Goal: Transaction & Acquisition: Book appointment/travel/reservation

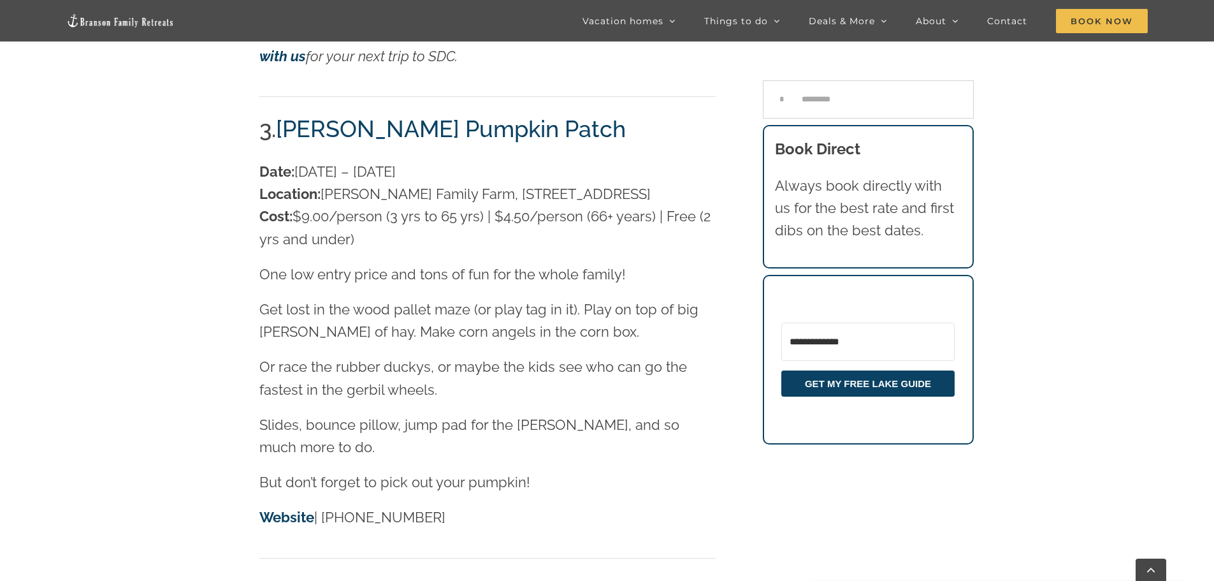
scroll to position [2211, 0]
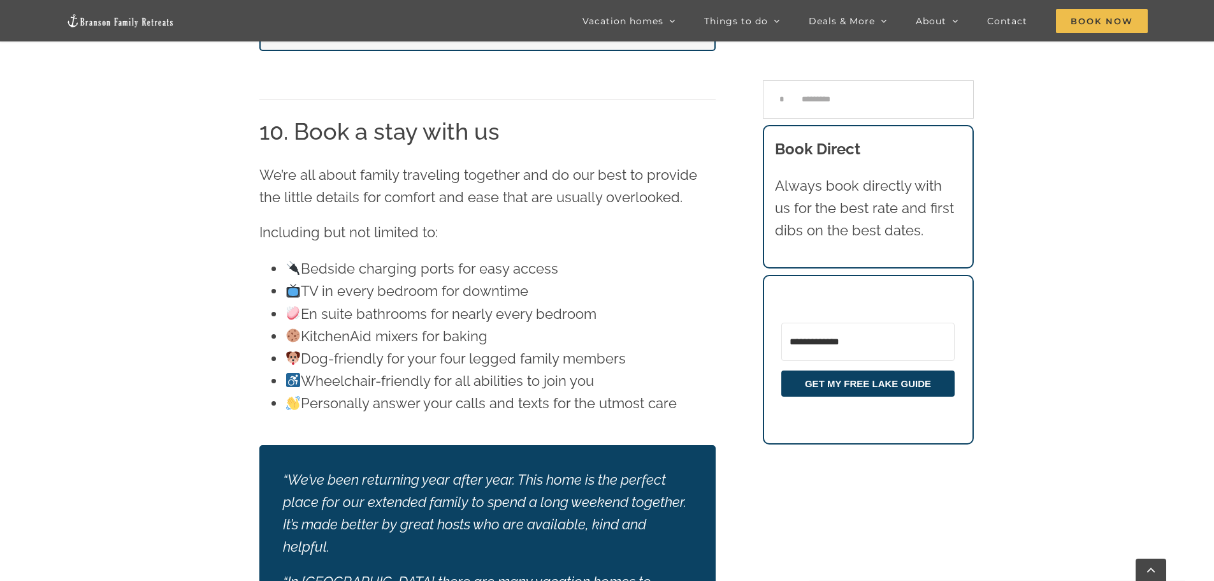
scroll to position [12217, 0]
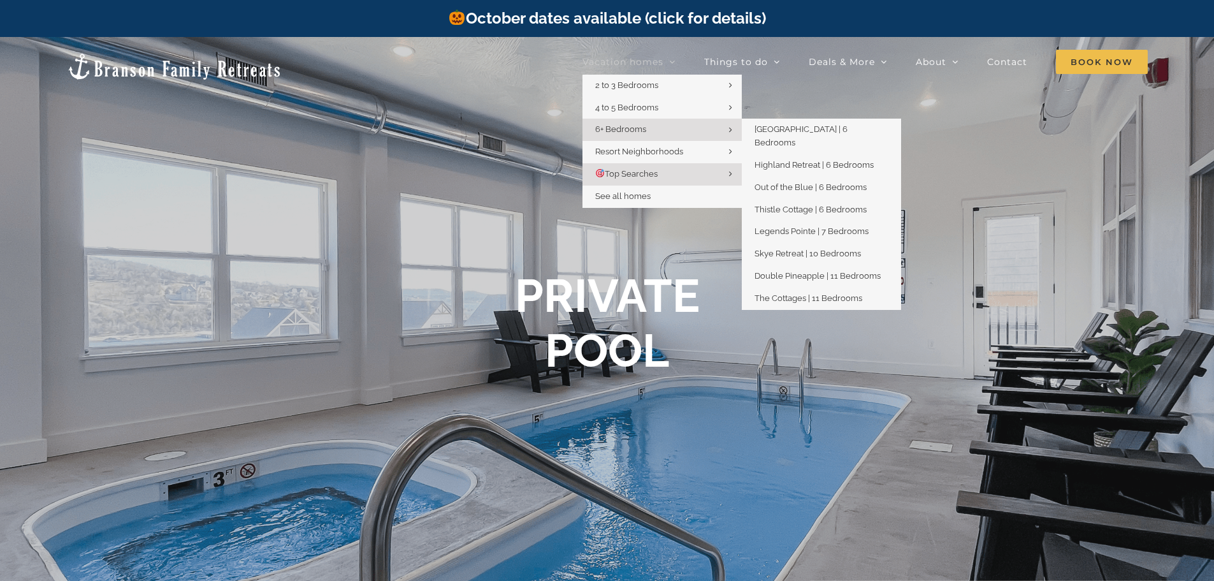
click at [633, 129] on span "6+ Bedrooms" at bounding box center [620, 129] width 51 height 10
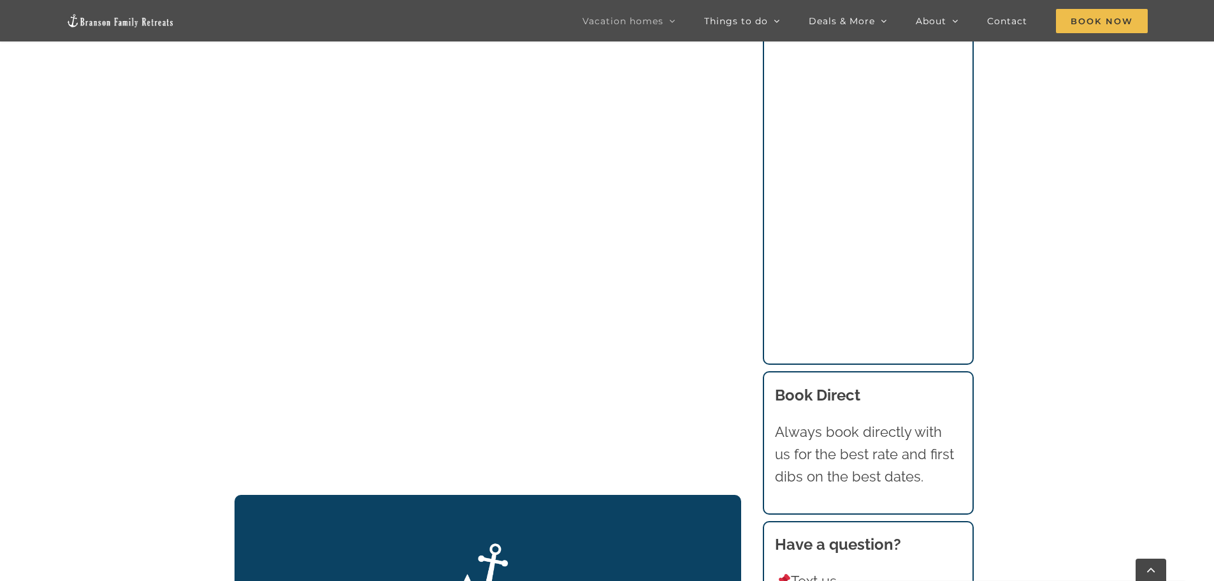
scroll to position [1402, 0]
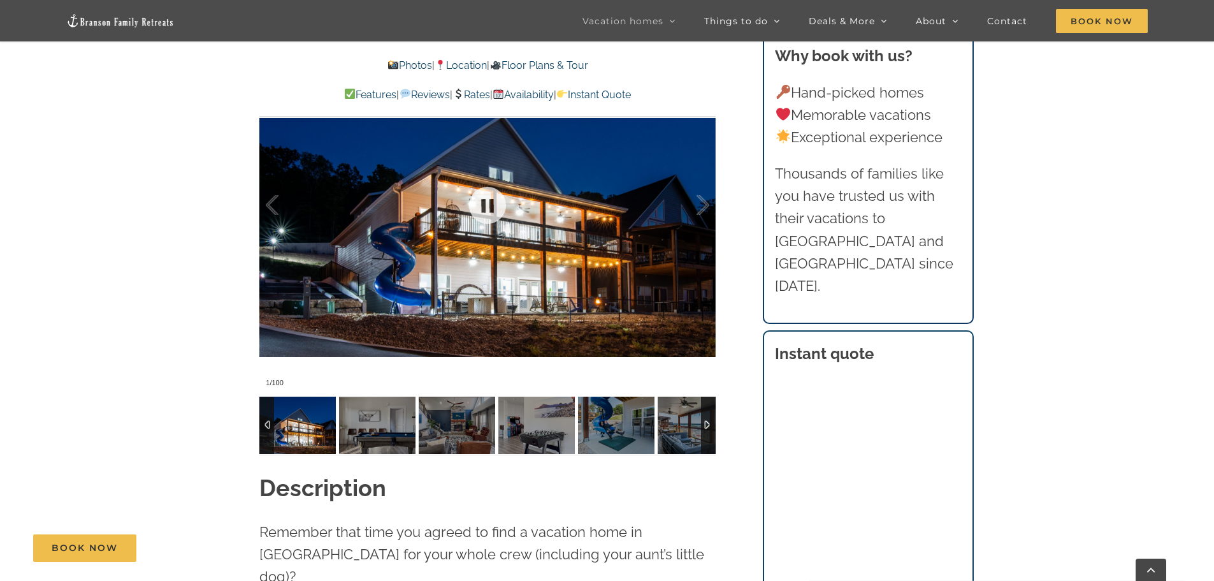
scroll to position [1020, 0]
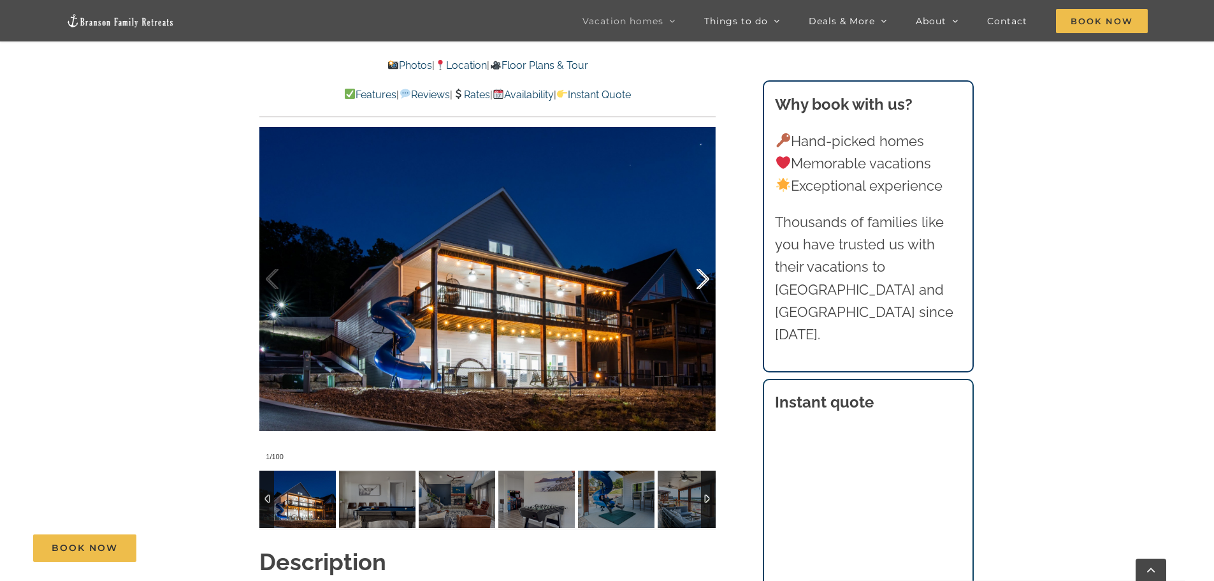
click at [703, 273] on div at bounding box center [690, 279] width 40 height 79
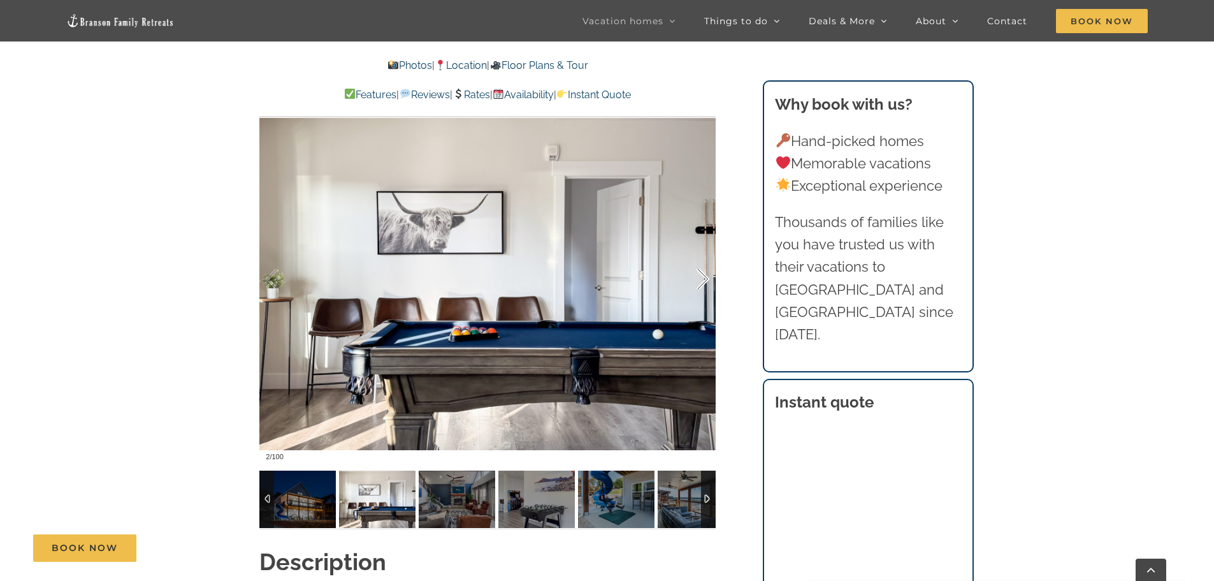
click at [703, 273] on div at bounding box center [690, 279] width 40 height 79
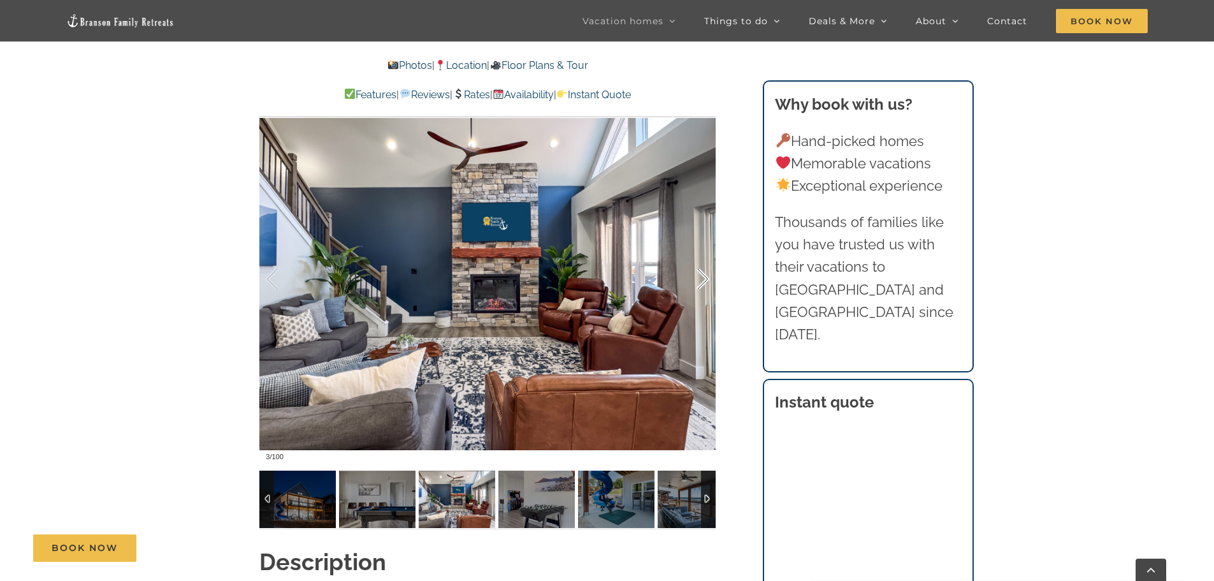
click at [703, 273] on div at bounding box center [690, 279] width 40 height 79
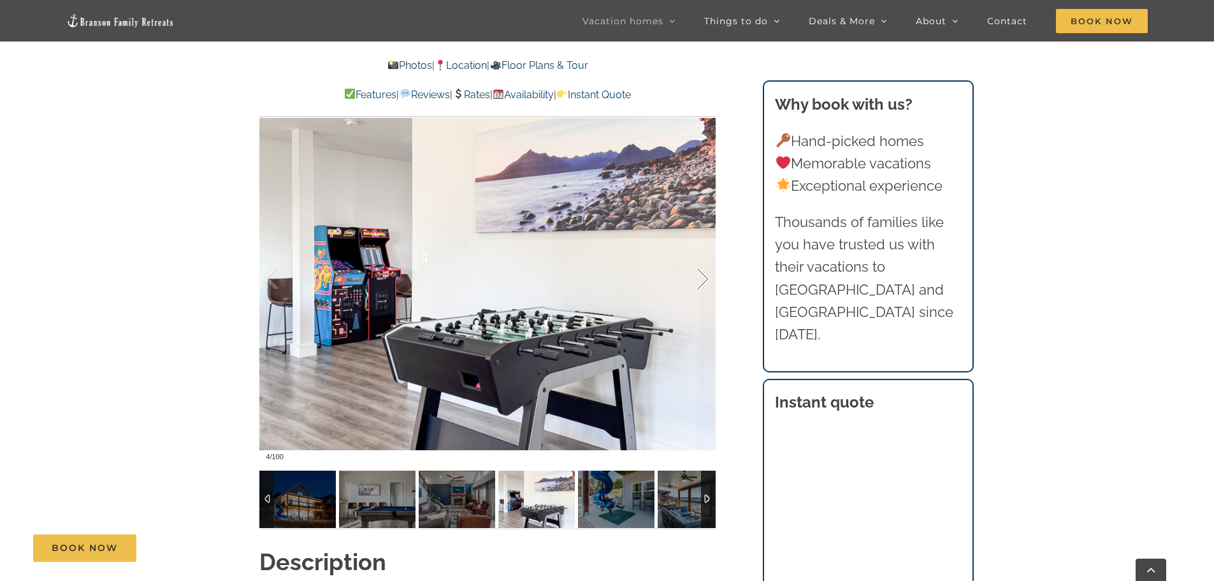
click at [703, 273] on div at bounding box center [690, 279] width 40 height 79
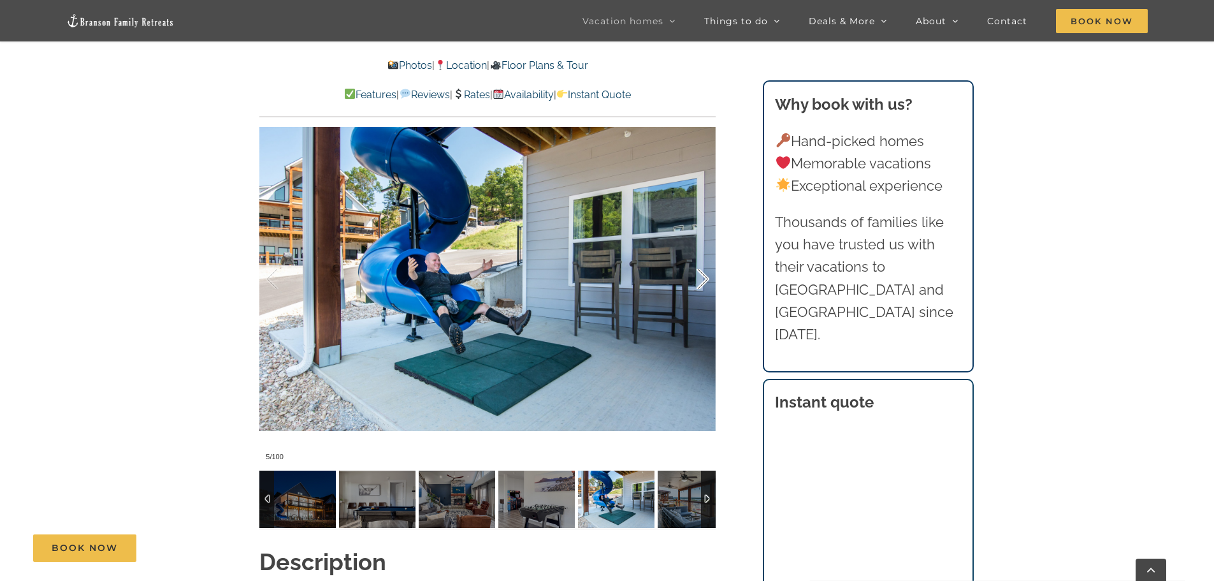
click at [703, 273] on div at bounding box center [690, 279] width 40 height 79
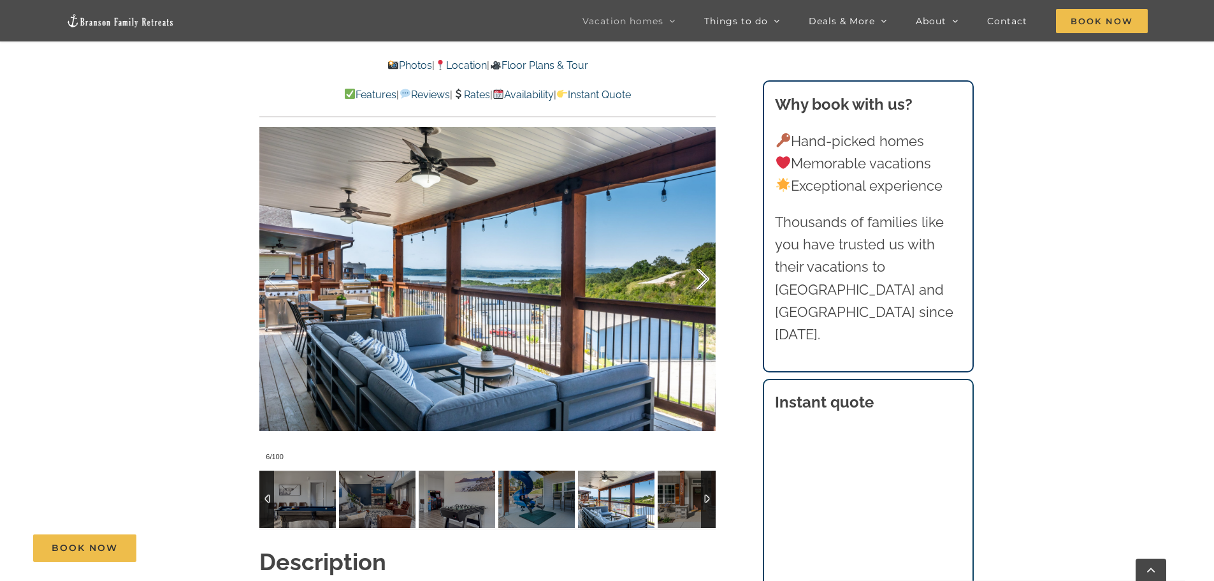
click at [703, 273] on div at bounding box center [690, 279] width 40 height 79
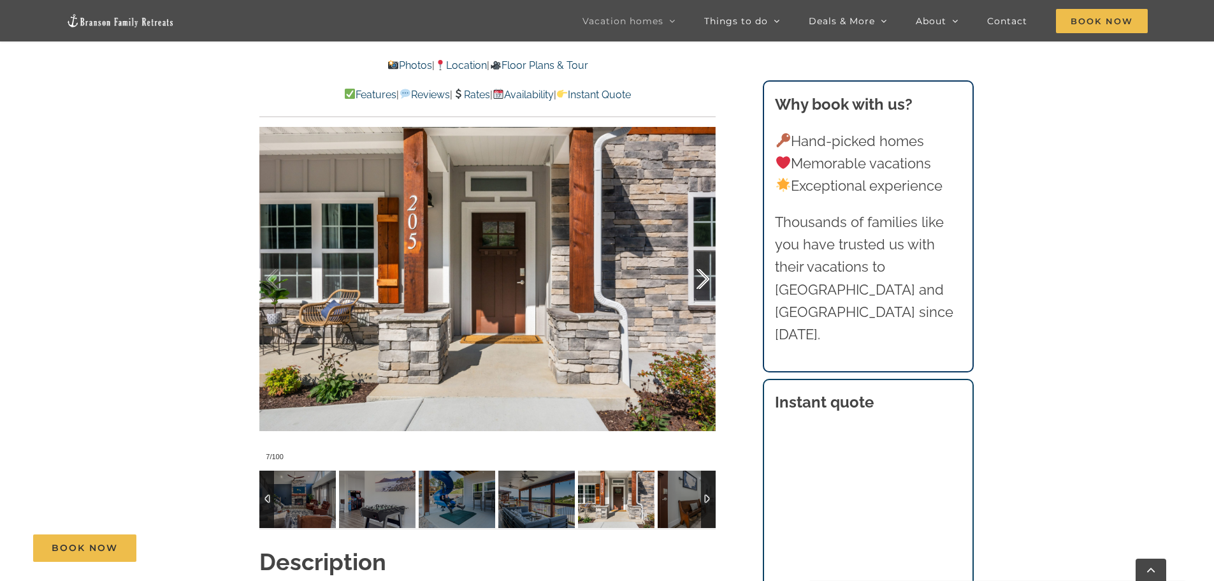
click at [703, 273] on div at bounding box center [690, 279] width 40 height 79
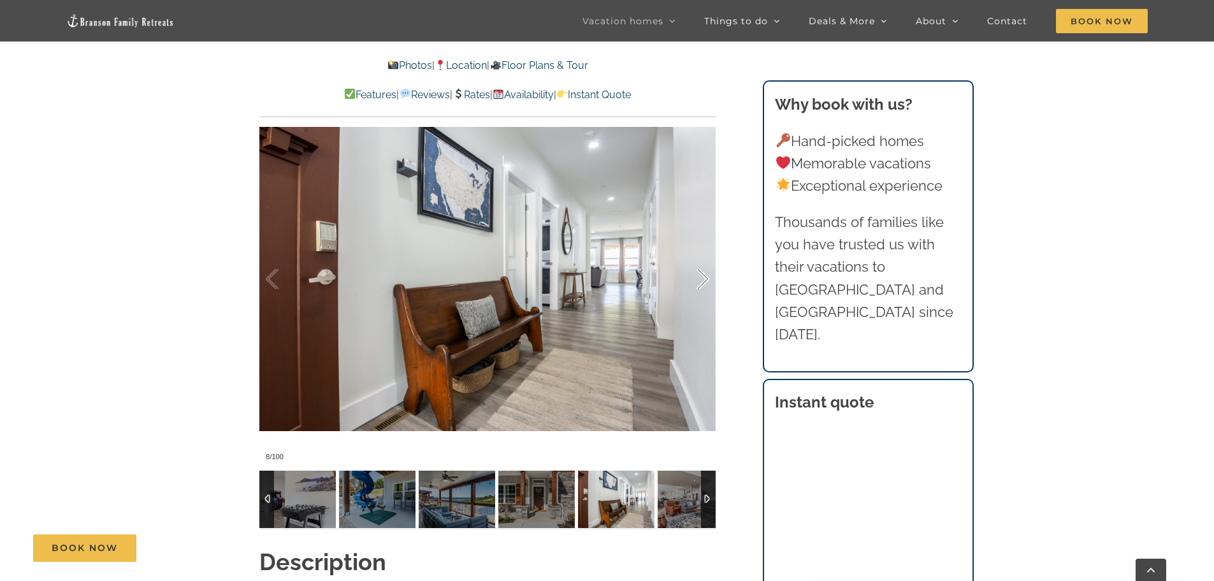
click at [703, 273] on div at bounding box center [690, 279] width 40 height 79
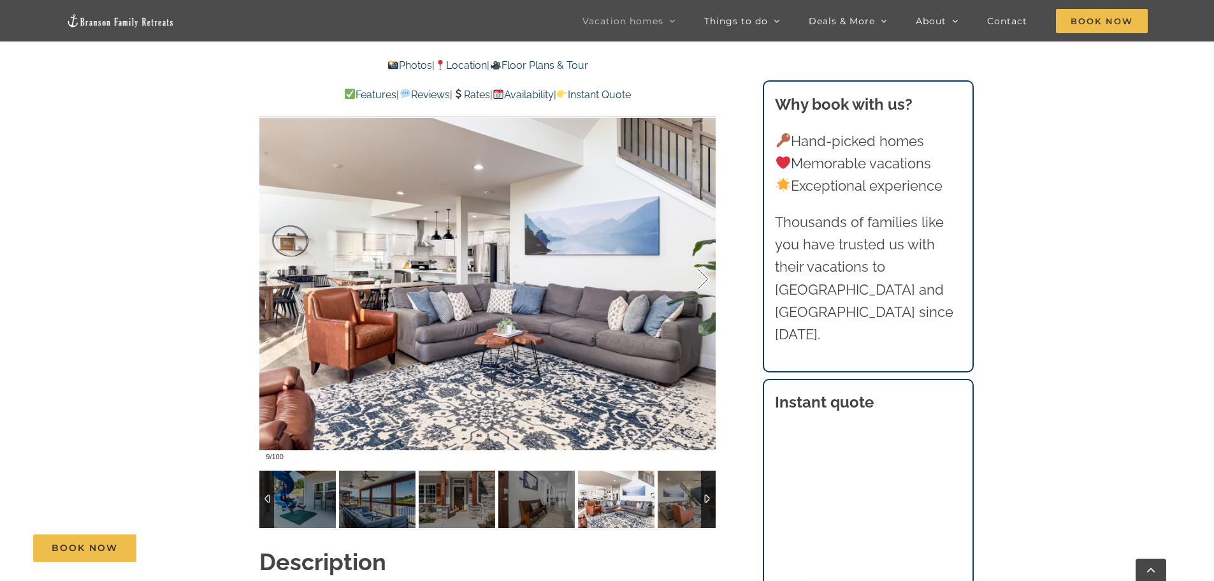
click at [703, 273] on div at bounding box center [690, 279] width 40 height 79
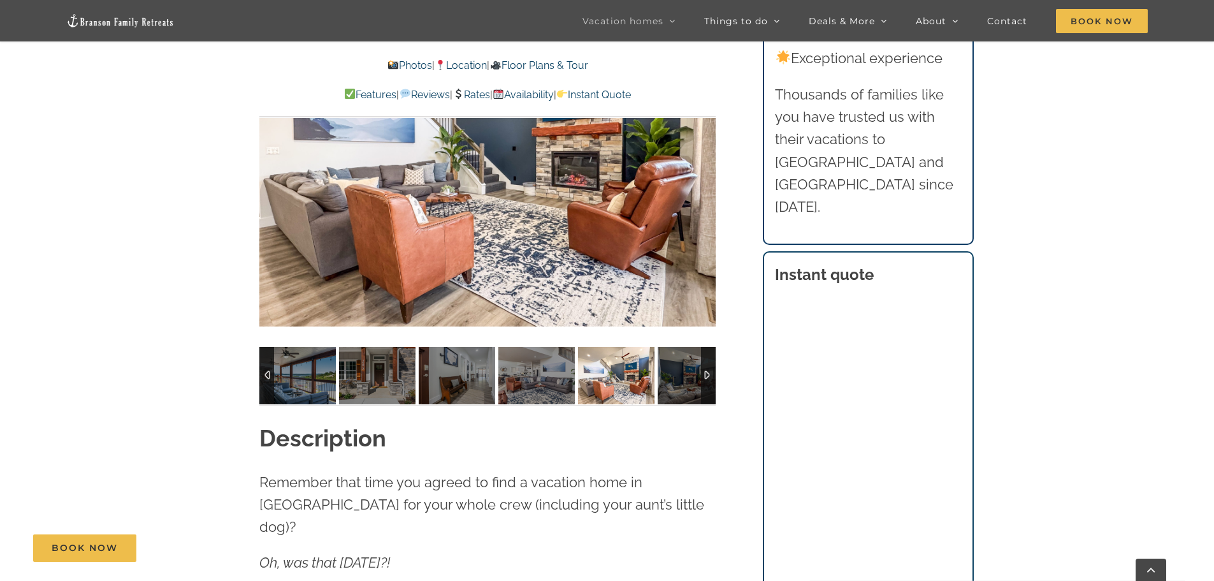
scroll to position [1147, 0]
